Goal: Task Accomplishment & Management: Manage account settings

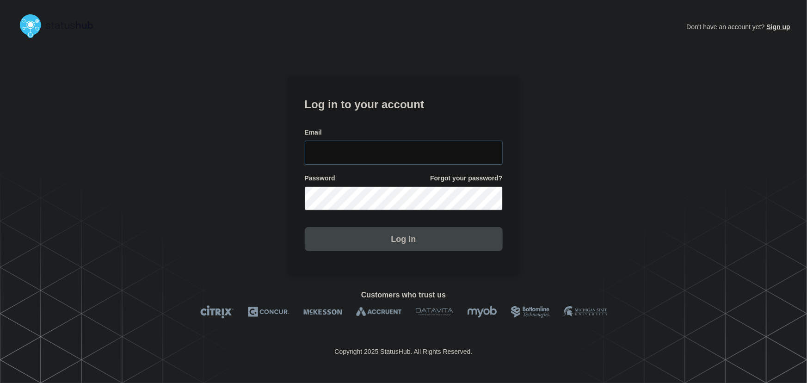
type input "[PERSON_NAME][EMAIL_ADDRESS][PERSON_NAME][DOMAIN_NAME]"
click at [408, 158] on input "[PERSON_NAME][EMAIL_ADDRESS][PERSON_NAME][DOMAIN_NAME]" at bounding box center [404, 153] width 198 height 24
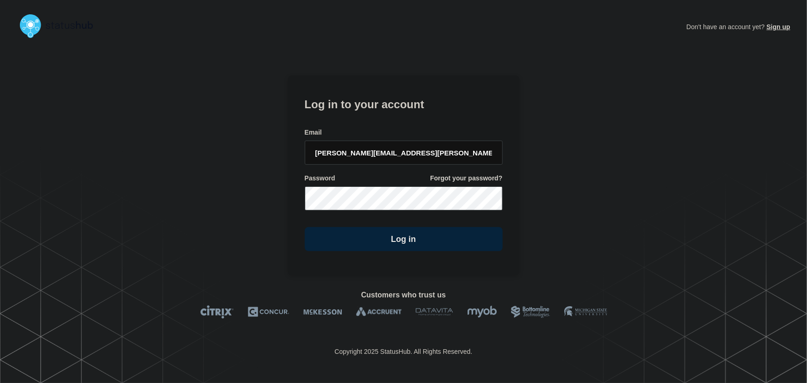
click at [395, 123] on form "Log in to your account Email [PERSON_NAME][EMAIL_ADDRESS][PERSON_NAME][DOMAIN_N…" at bounding box center [404, 173] width 198 height 156
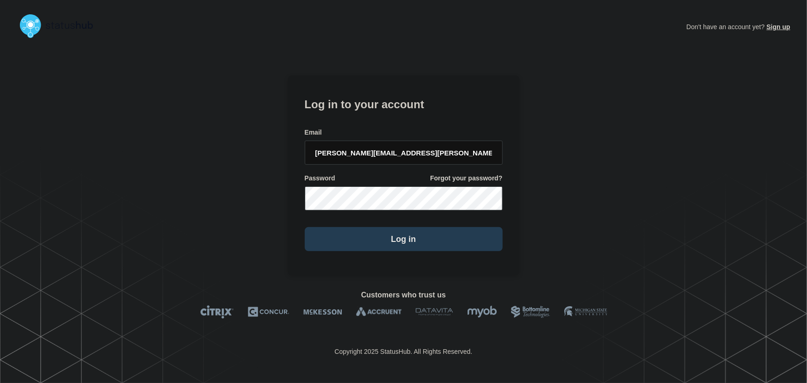
click at [401, 243] on button "Log in" at bounding box center [404, 239] width 198 height 24
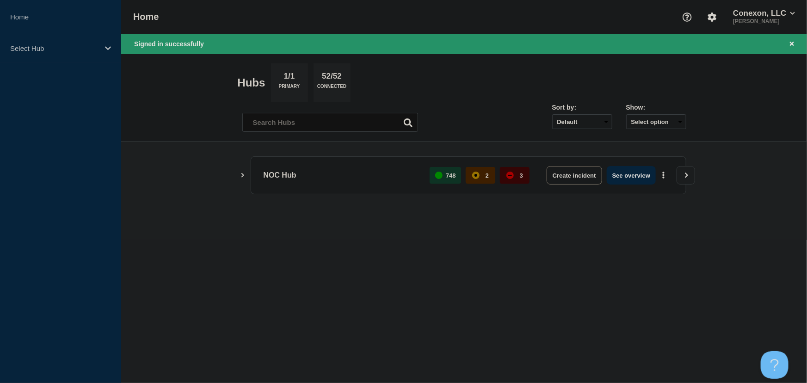
drag, startPoint x: 622, startPoint y: 179, endPoint x: 541, endPoint y: 313, distance: 155.6
click at [622, 179] on button "See overview" at bounding box center [631, 175] width 49 height 19
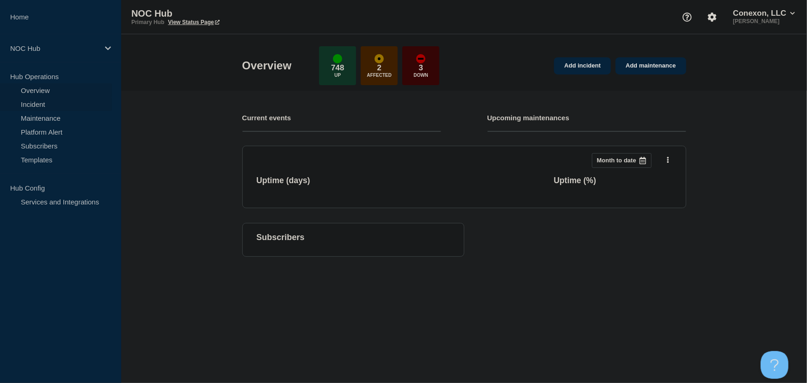
click at [36, 105] on link "Incident" at bounding box center [56, 104] width 112 height 14
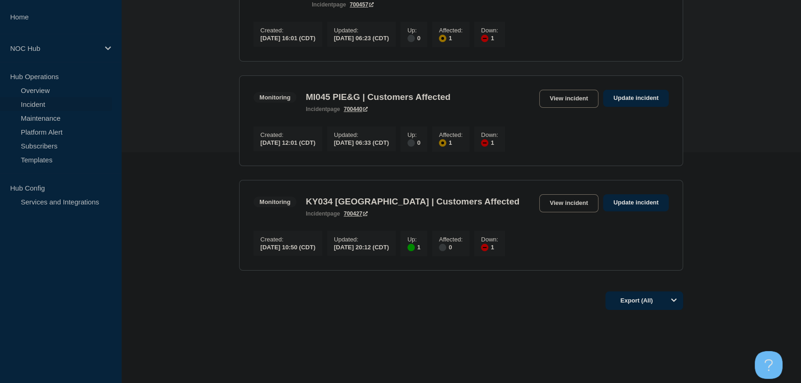
scroll to position [239, 0]
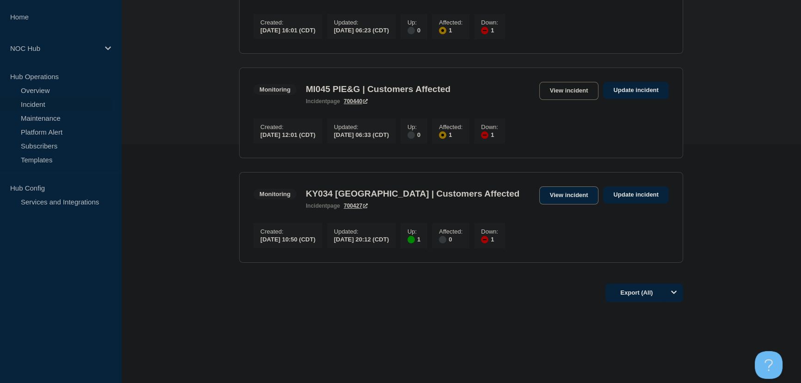
click at [556, 193] on link "View incident" at bounding box center [569, 195] width 60 height 18
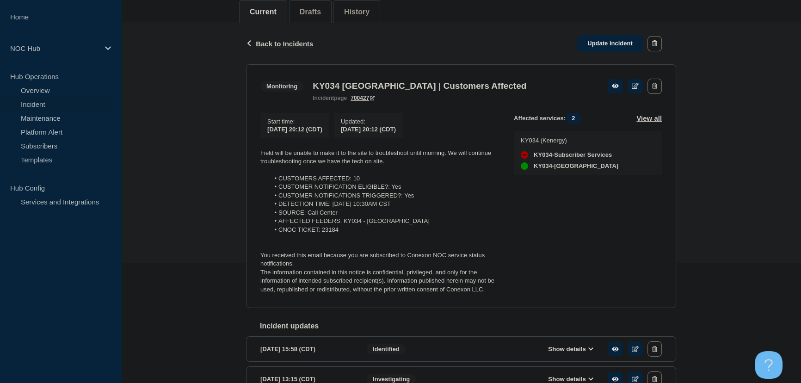
scroll to position [168, 0]
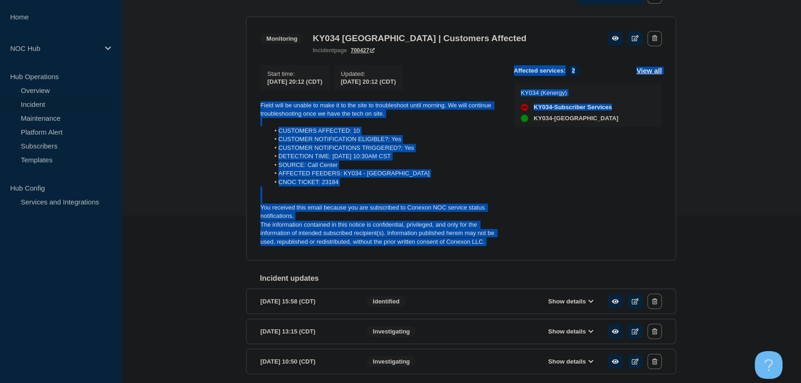
drag, startPoint x: 398, startPoint y: 218, endPoint x: 260, endPoint y: 108, distance: 176.8
click at [260, 108] on div "Start time : 2025-08-10 20:12 (CDT) Updated : 2025-08-10 20:12 (CDT) Field will…" at bounding box center [460, 155] width 401 height 181
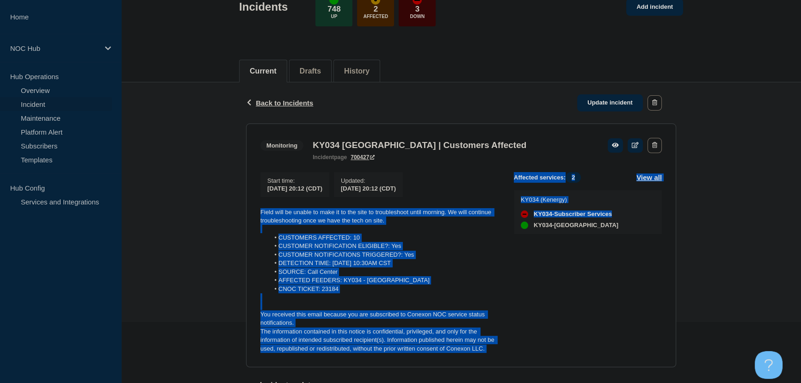
scroll to position [42, 0]
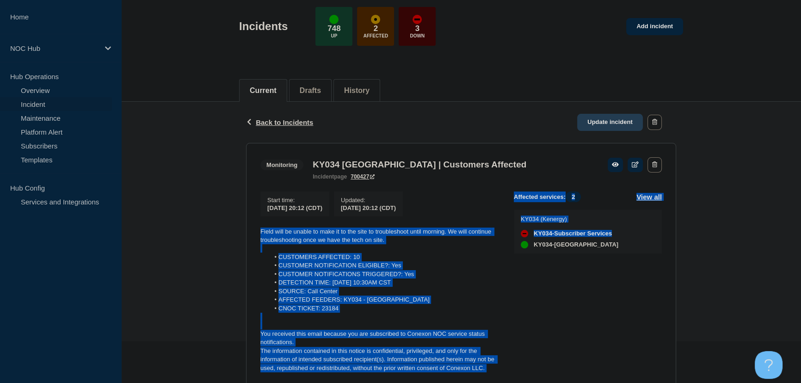
click at [604, 122] on link "Update incident" at bounding box center [610, 122] width 66 height 17
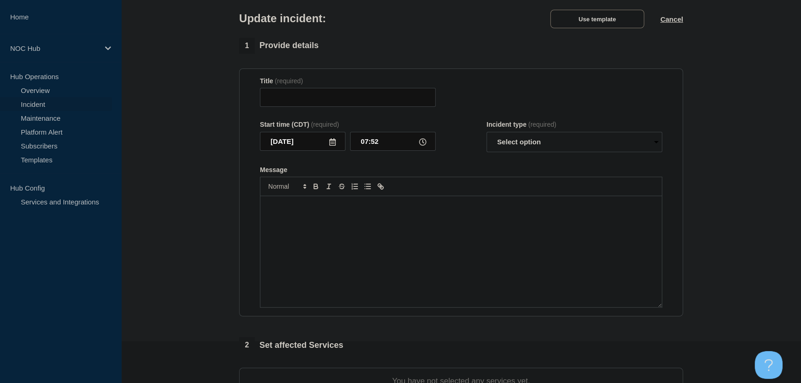
type input "KY034 Whitesville | Customers Affected"
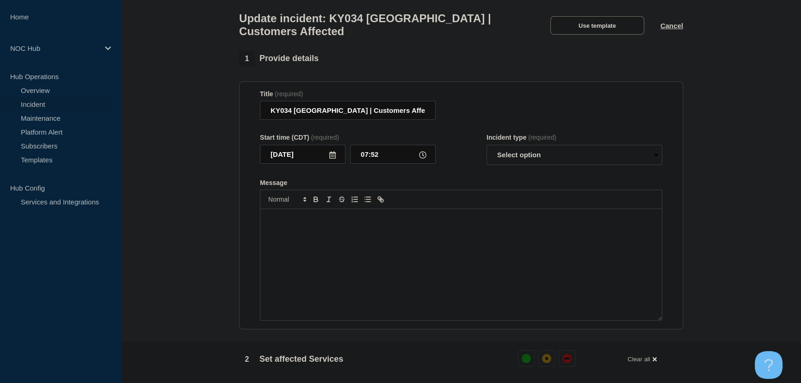
click at [423, 237] on div "Message" at bounding box center [460, 264] width 401 height 111
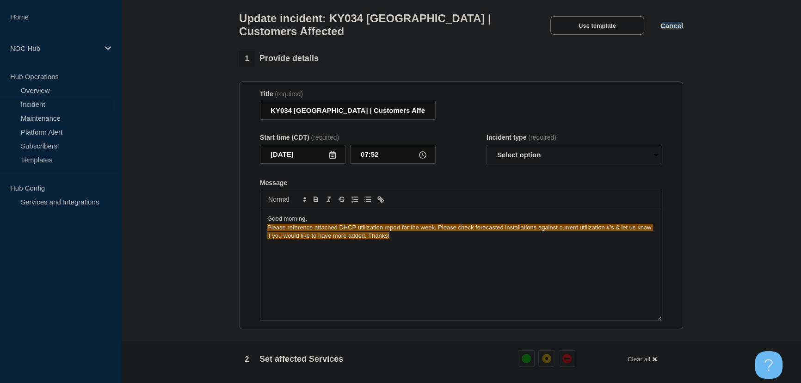
click at [665, 29] on button "Cancel" at bounding box center [672, 26] width 23 height 8
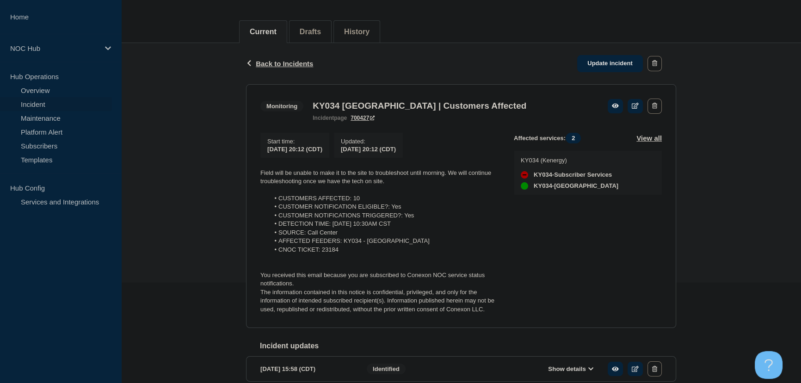
scroll to position [206, 0]
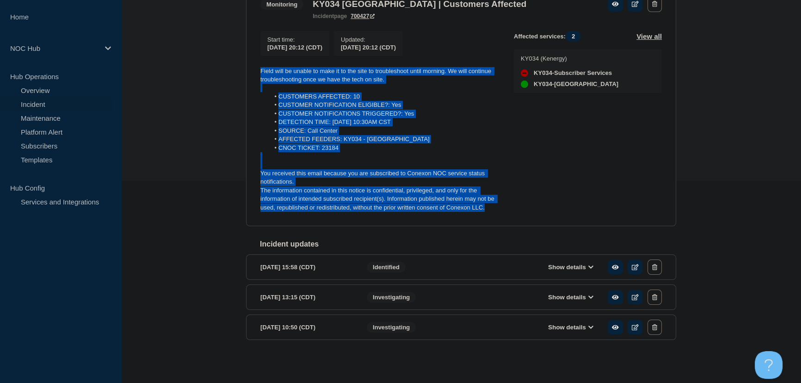
drag, startPoint x: 486, startPoint y: 207, endPoint x: 259, endPoint y: 74, distance: 262.9
click at [259, 74] on section "Monitoring KY034 Whitesville | Customers Affected incident page 700427 Start ti…" at bounding box center [461, 104] width 430 height 244
copy div "Field will be unable to make it to the site to troubleshoot until morning. We w…"
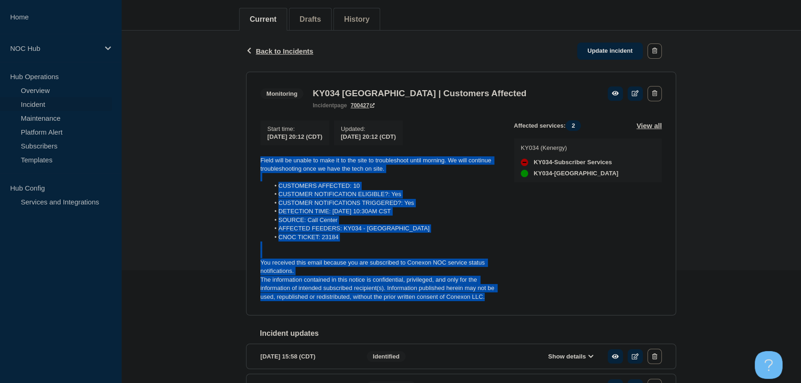
scroll to position [80, 0]
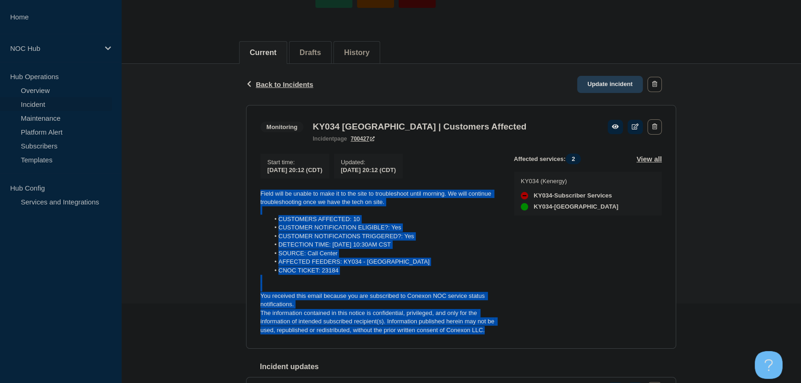
click at [599, 85] on link "Update incident" at bounding box center [610, 84] width 66 height 17
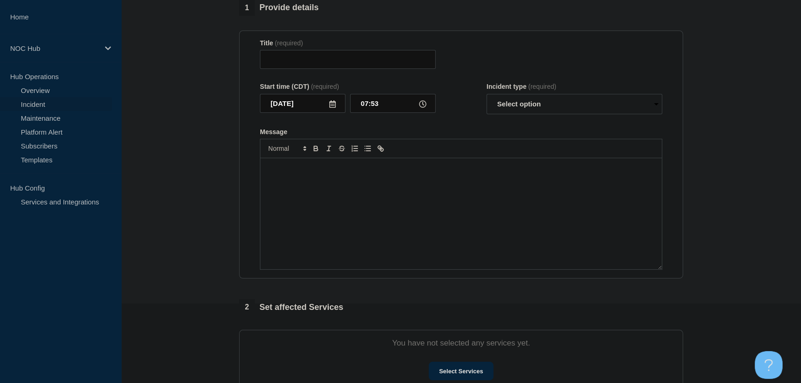
type input "KY034 Whitesville | Customers Affected"
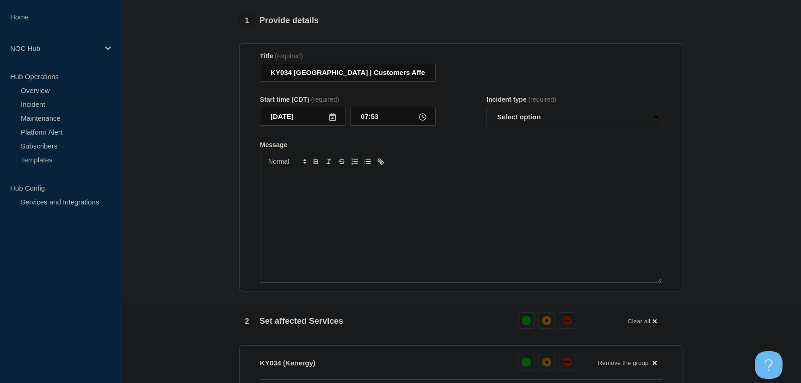
click at [338, 223] on div "Message" at bounding box center [460, 226] width 401 height 111
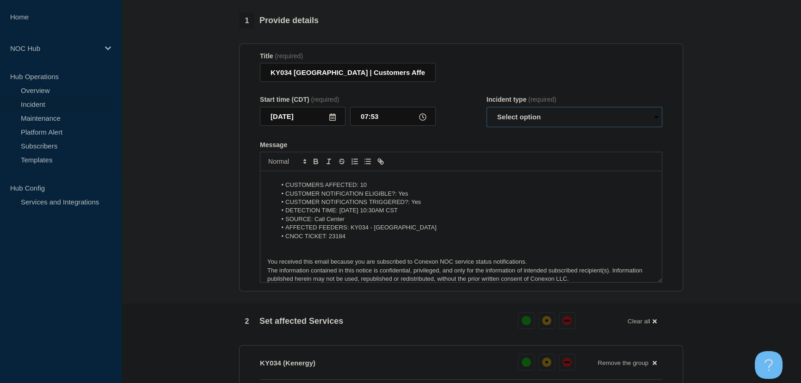
click at [516, 125] on select "Select option Investigating Identified Monitoring Resolved" at bounding box center [575, 117] width 176 height 20
select select "investigating"
click at [487, 111] on select "Select option Investigating Identified Monitoring Resolved" at bounding box center [575, 117] width 176 height 20
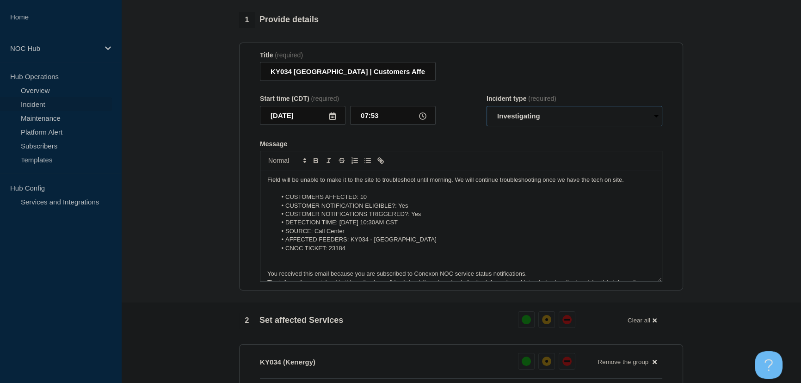
scroll to position [84, 0]
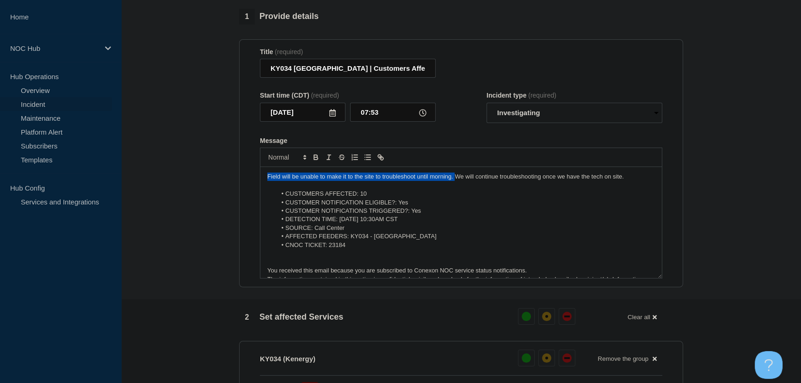
drag, startPoint x: 454, startPoint y: 182, endPoint x: 242, endPoint y: 172, distance: 212.1
click at [242, 172] on section "Title (required) KY034 Whitesville | Customers Affected Start time (CDT) (requi…" at bounding box center [461, 163] width 444 height 248
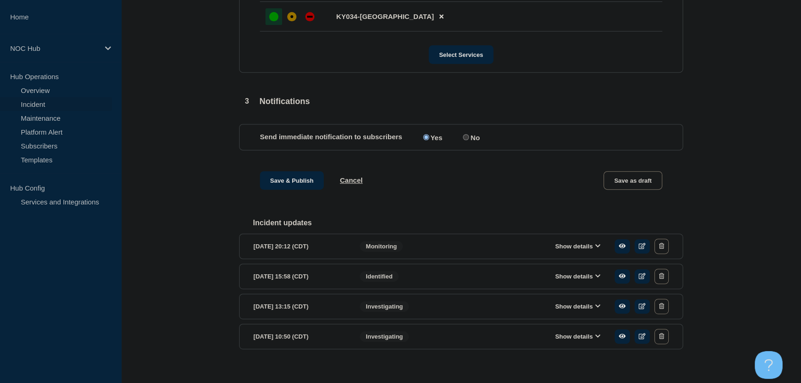
scroll to position [500, 0]
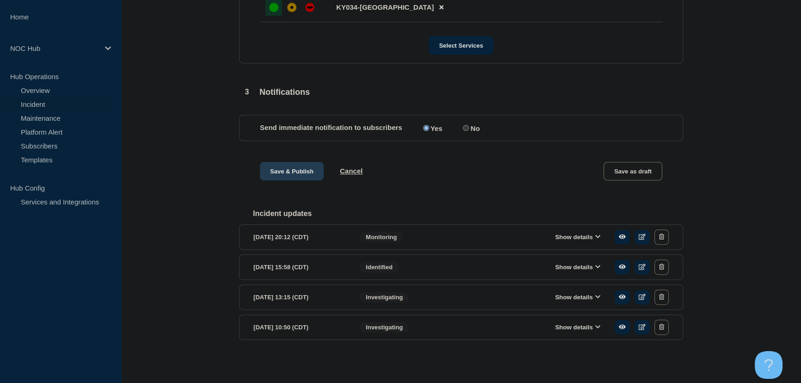
click at [292, 165] on button "Save & Publish" at bounding box center [292, 171] width 64 height 19
